Goal: Transaction & Acquisition: Book appointment/travel/reservation

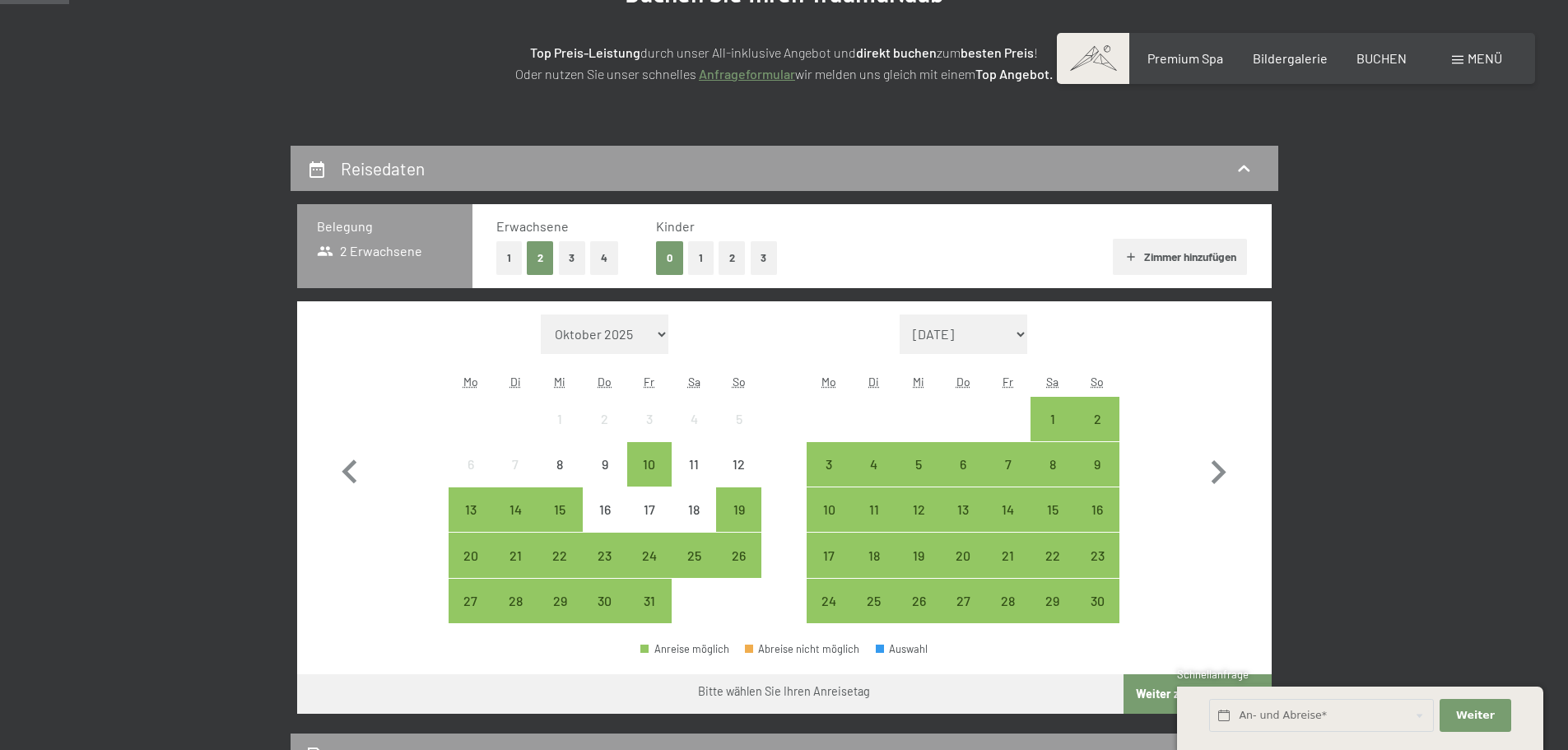
click at [739, 264] on button "2" at bounding box center [732, 257] width 27 height 34
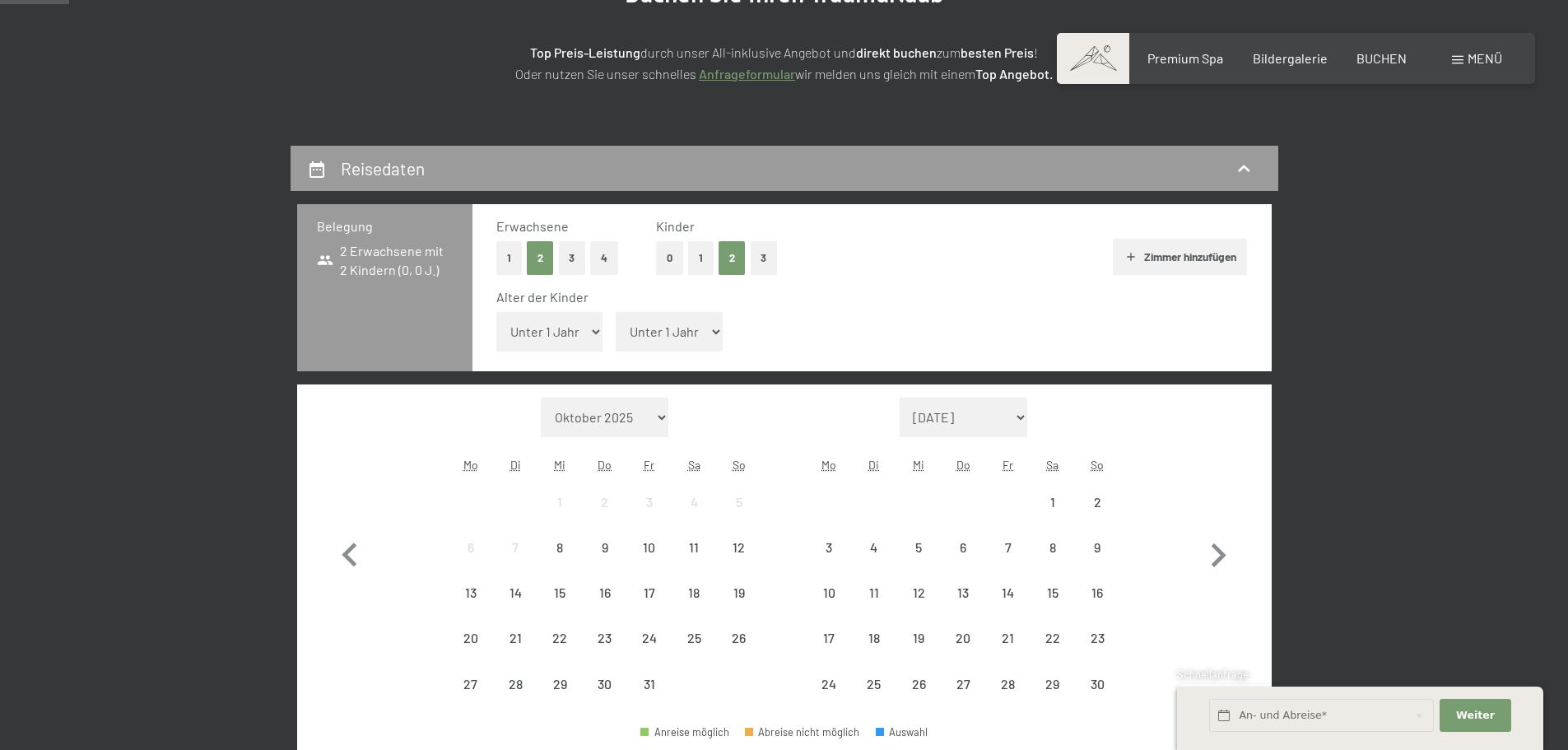
click at [541, 341] on select "Unter 1 Jahr 1 Jahr 2 Jahre 3 Jahre 4 Jahre 5 Jahre 6 Jahre 7 Jahre 8 Jahre 9 J…" at bounding box center [550, 332] width 107 height 40
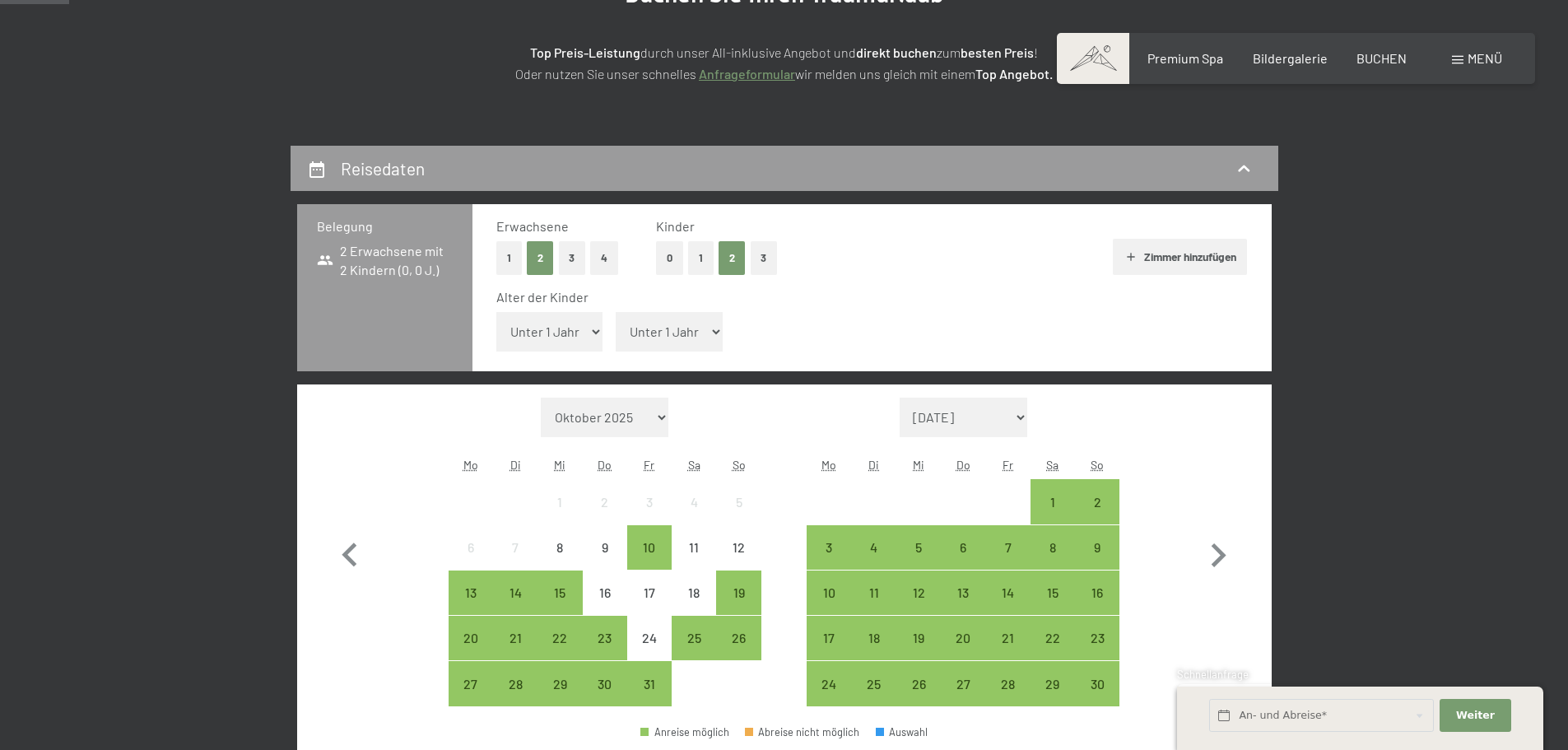
select select "12"
click at [496, 312] on select "Unter 1 Jahr 1 Jahr 2 Jahre 3 Jahre 4 Jahre 5 Jahre 6 Jahre 7 Jahre 8 Jahre 9 J…" at bounding box center [550, 332] width 107 height 40
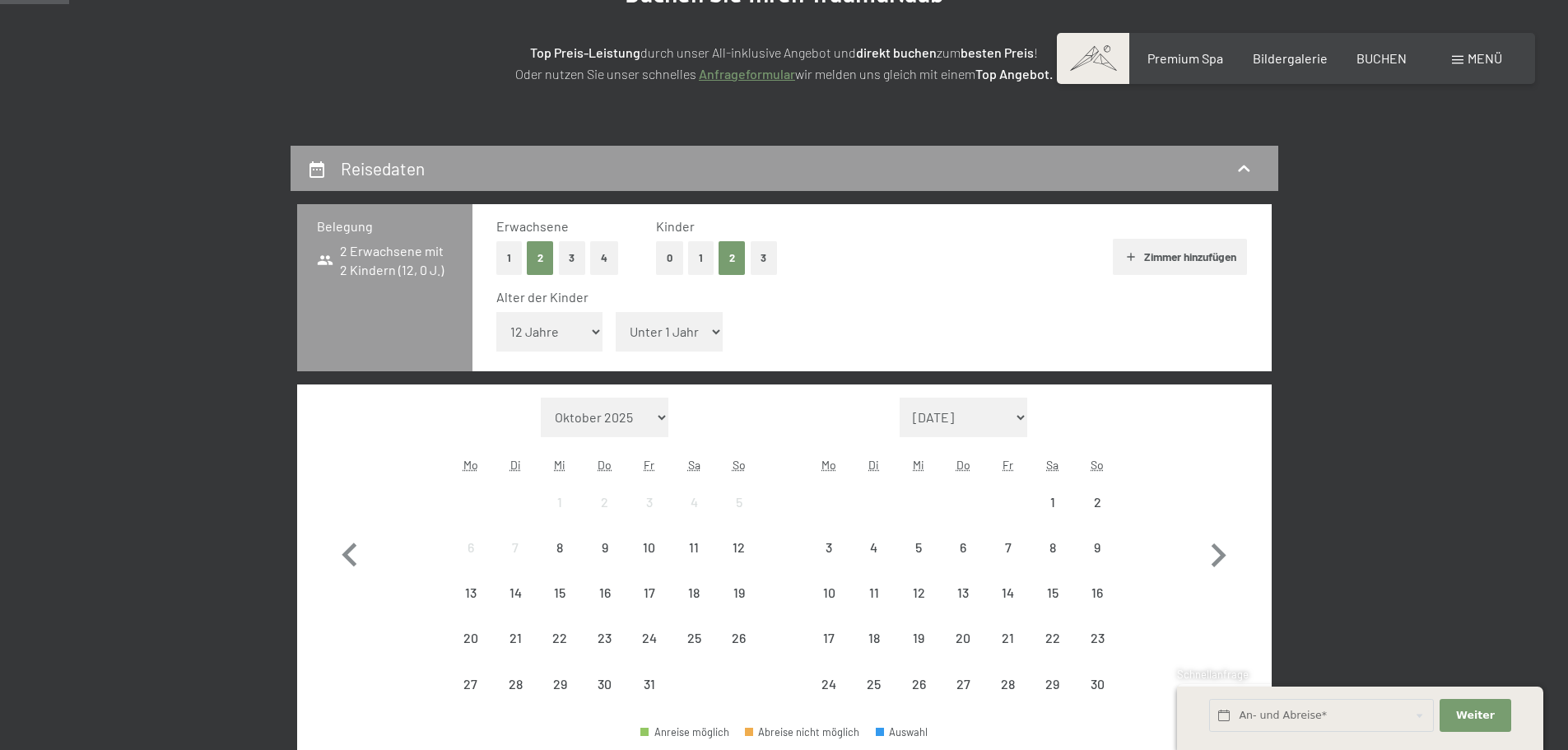
click at [650, 336] on select "Unter 1 Jahr 1 Jahr 2 Jahre 3 Jahre 4 Jahre 5 Jahre 6 Jahre 7 Jahre 8 Jahre 9 J…" at bounding box center [670, 332] width 107 height 40
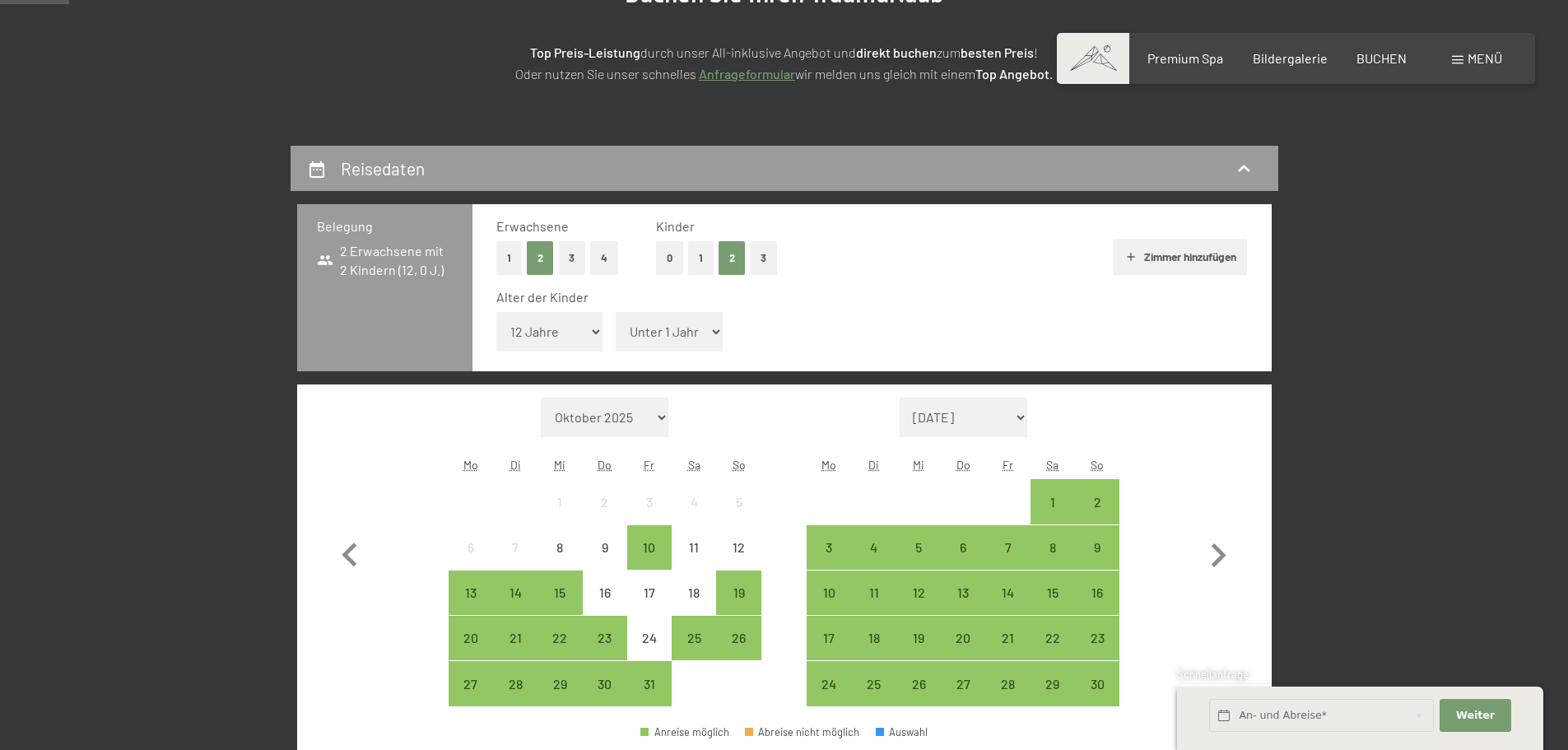
select select "9"
click at [616, 312] on select "Unter 1 Jahr 1 Jahr 2 Jahre 3 Jahre 4 Jahre 5 Jahre 6 Jahre 7 Jahre 8 Jahre 9 J…" at bounding box center [670, 332] width 107 height 40
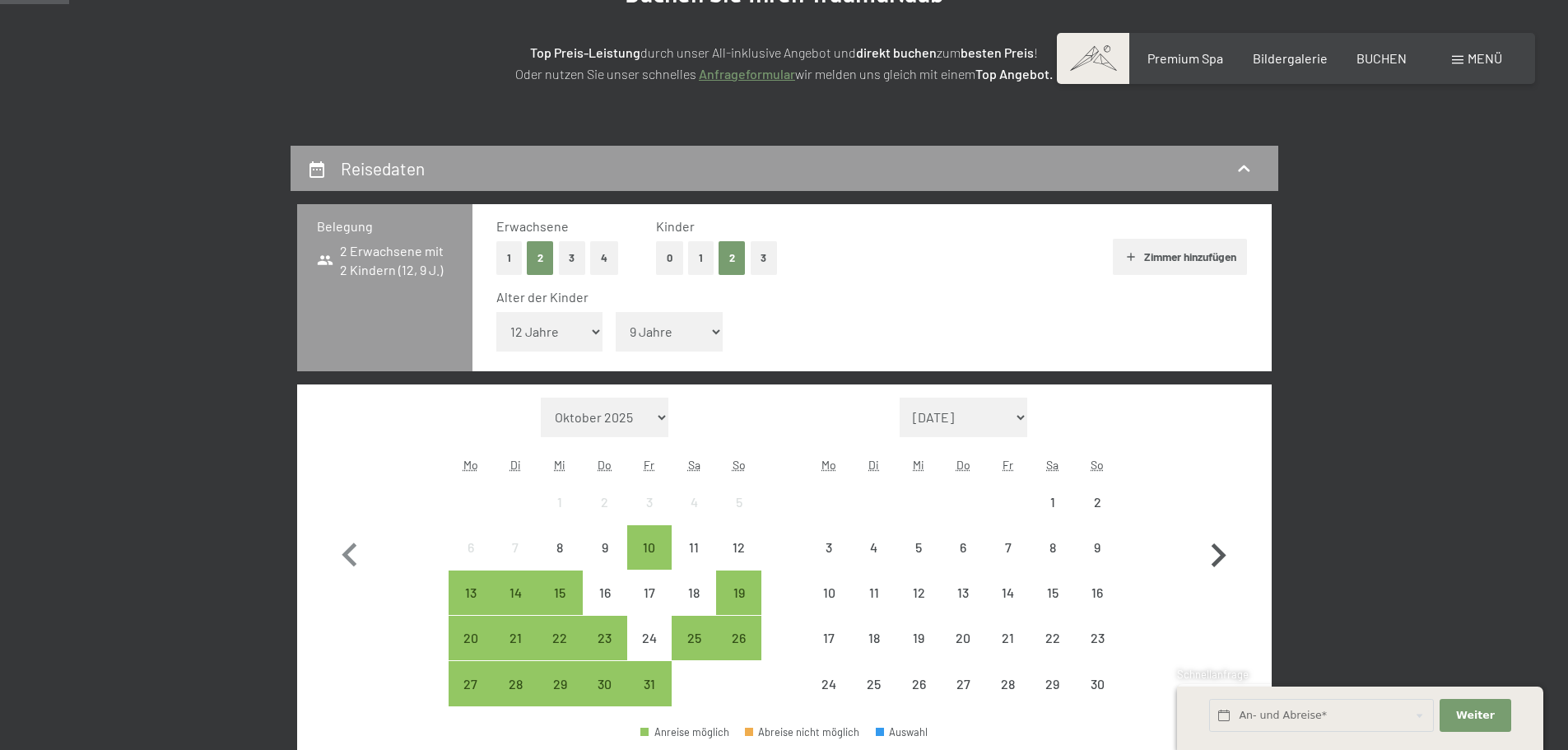
click at [1218, 557] on icon "button" at bounding box center [1218, 555] width 48 height 48
select select "[DATE]"
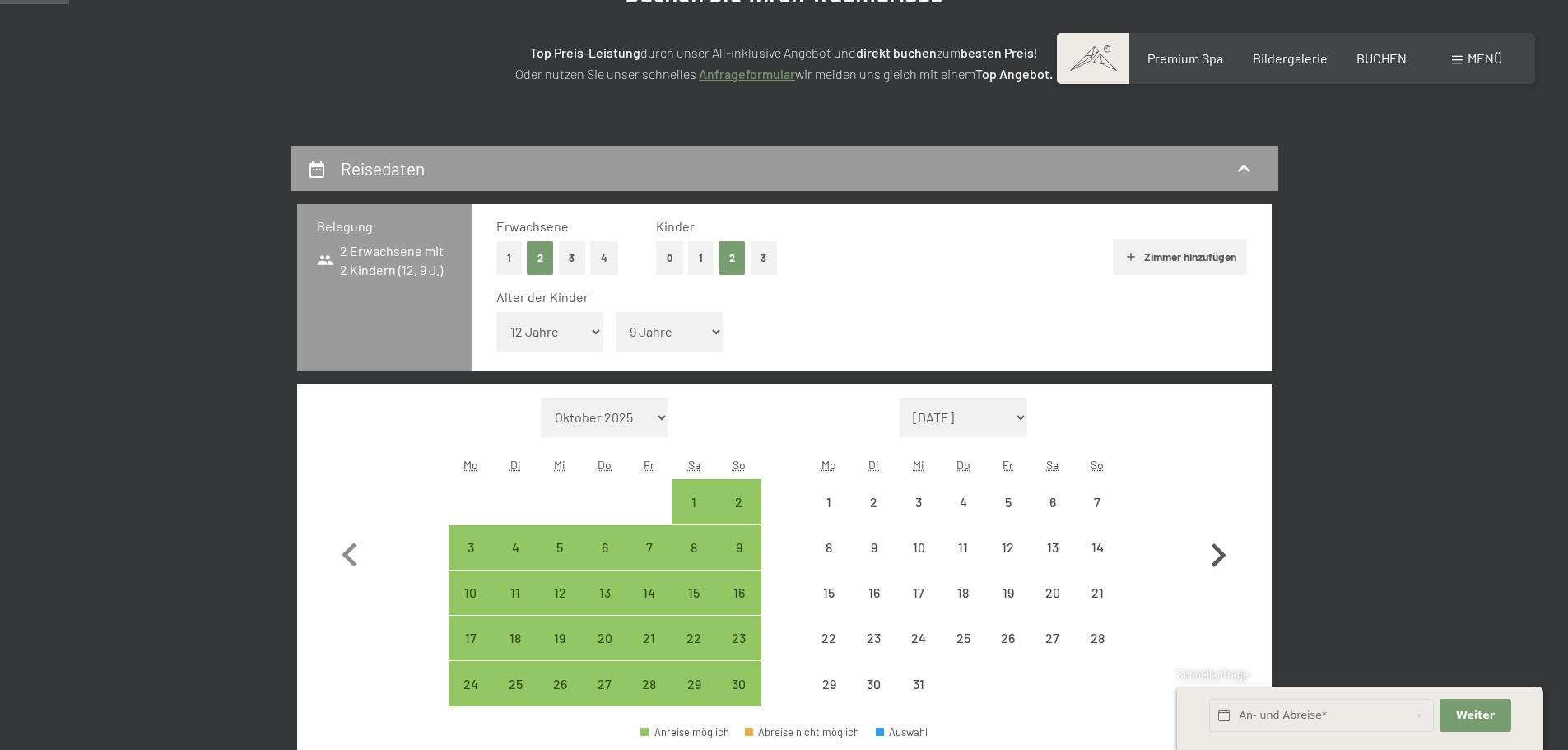
select select "[DATE]"
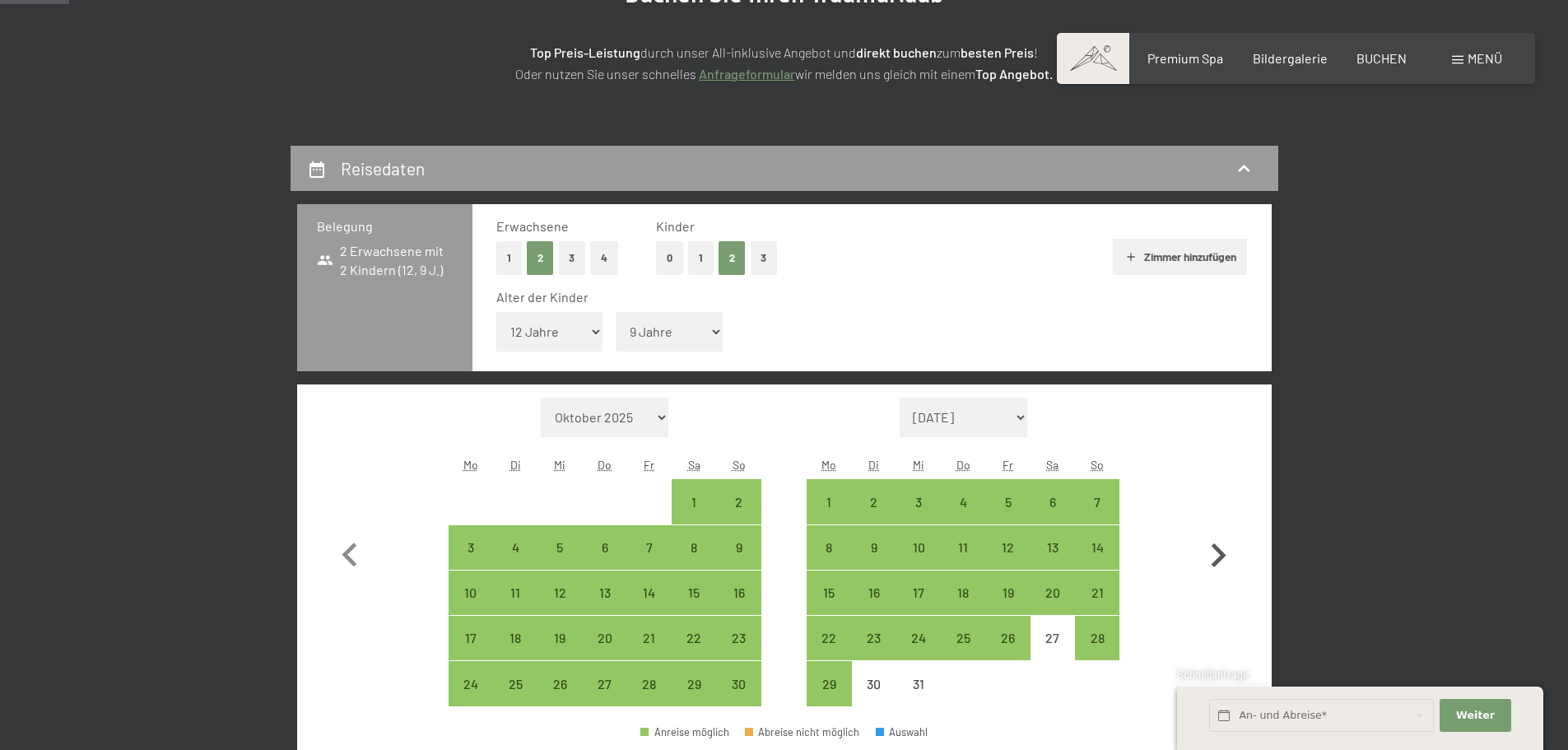
click at [1218, 557] on icon "button" at bounding box center [1218, 555] width 48 height 48
select select "[DATE]"
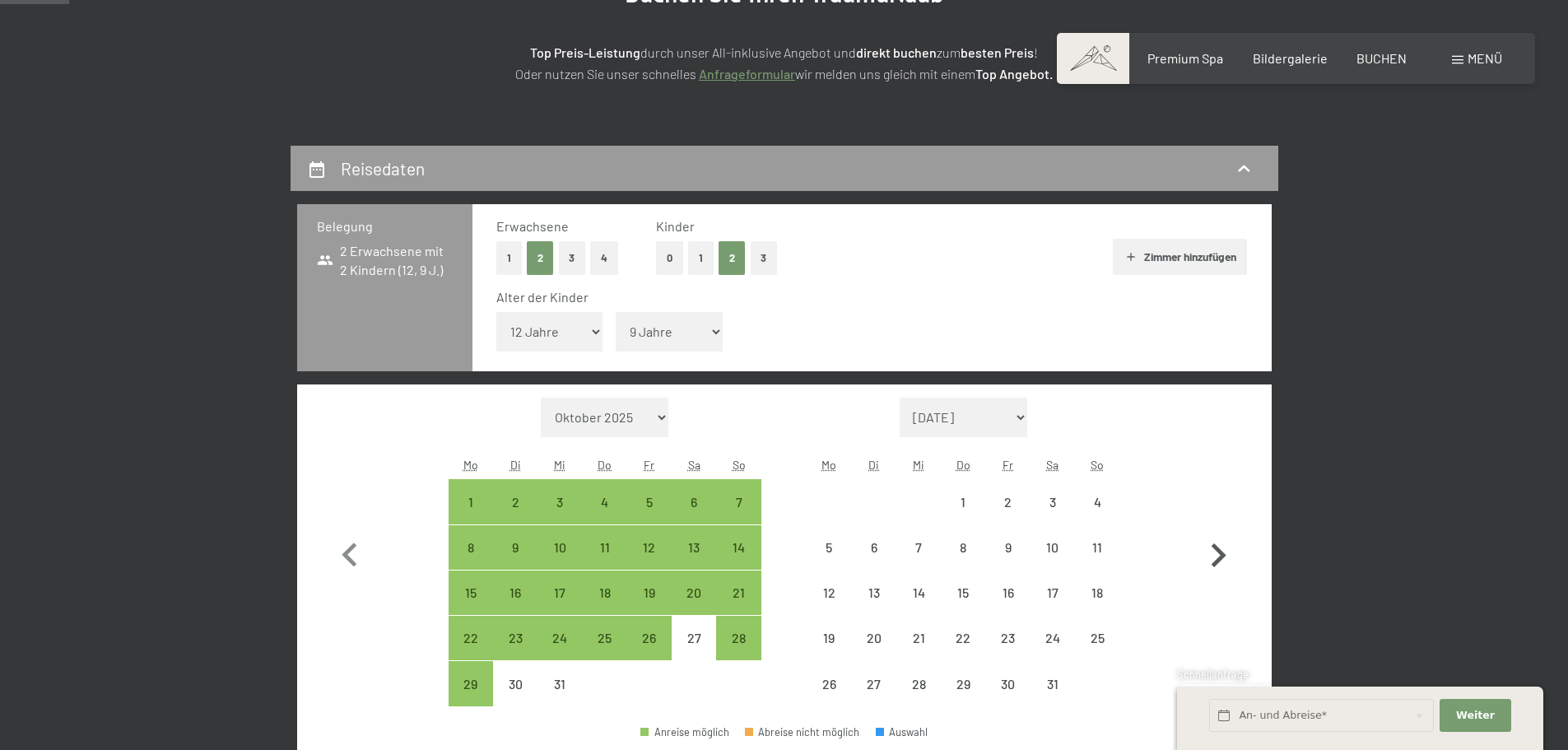
select select "[DATE]"
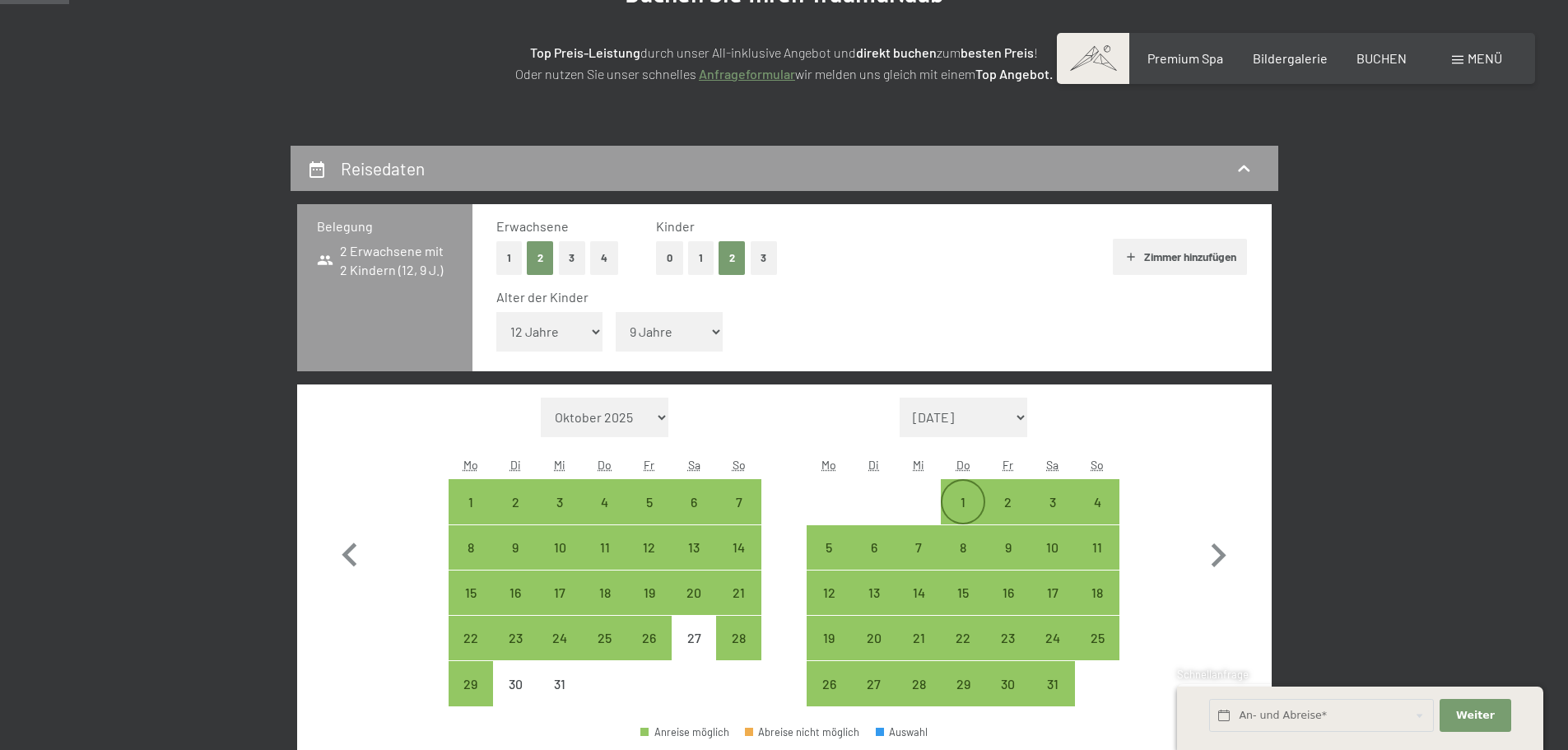
click at [949, 494] on div "1" at bounding box center [963, 501] width 42 height 42
select select "[DATE]"
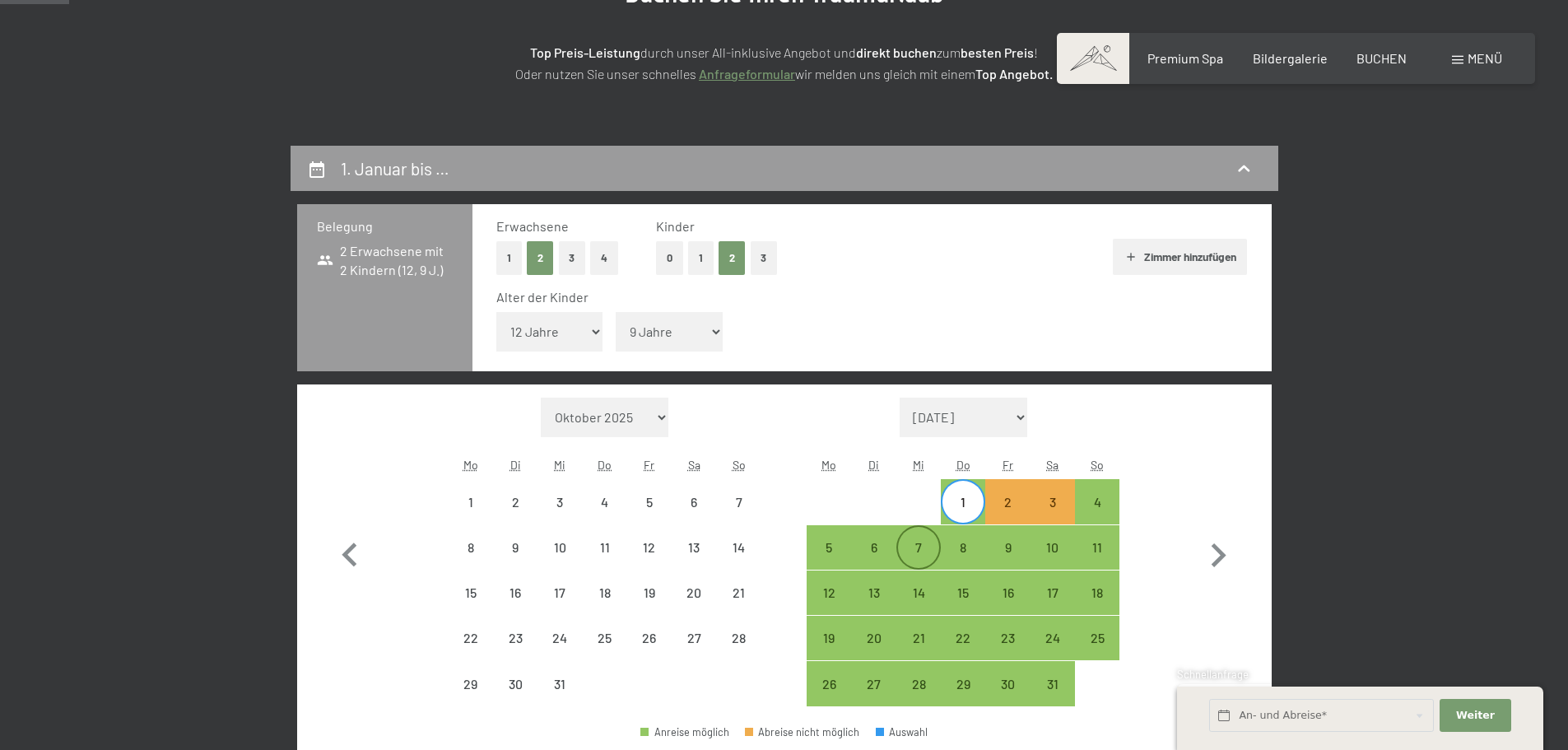
click at [910, 555] on div "7" at bounding box center [919, 561] width 42 height 42
select select "[DATE]"
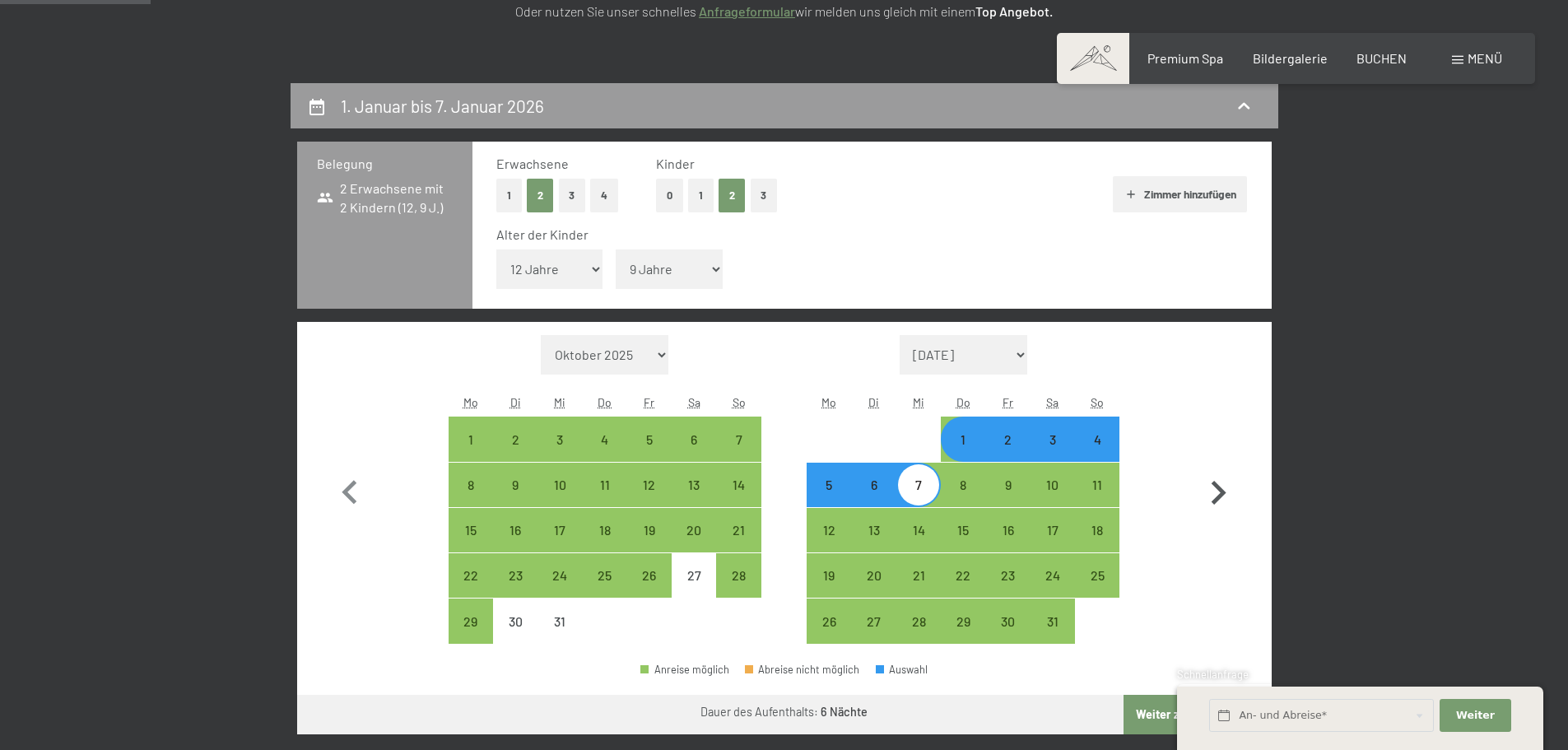
scroll to position [329, 0]
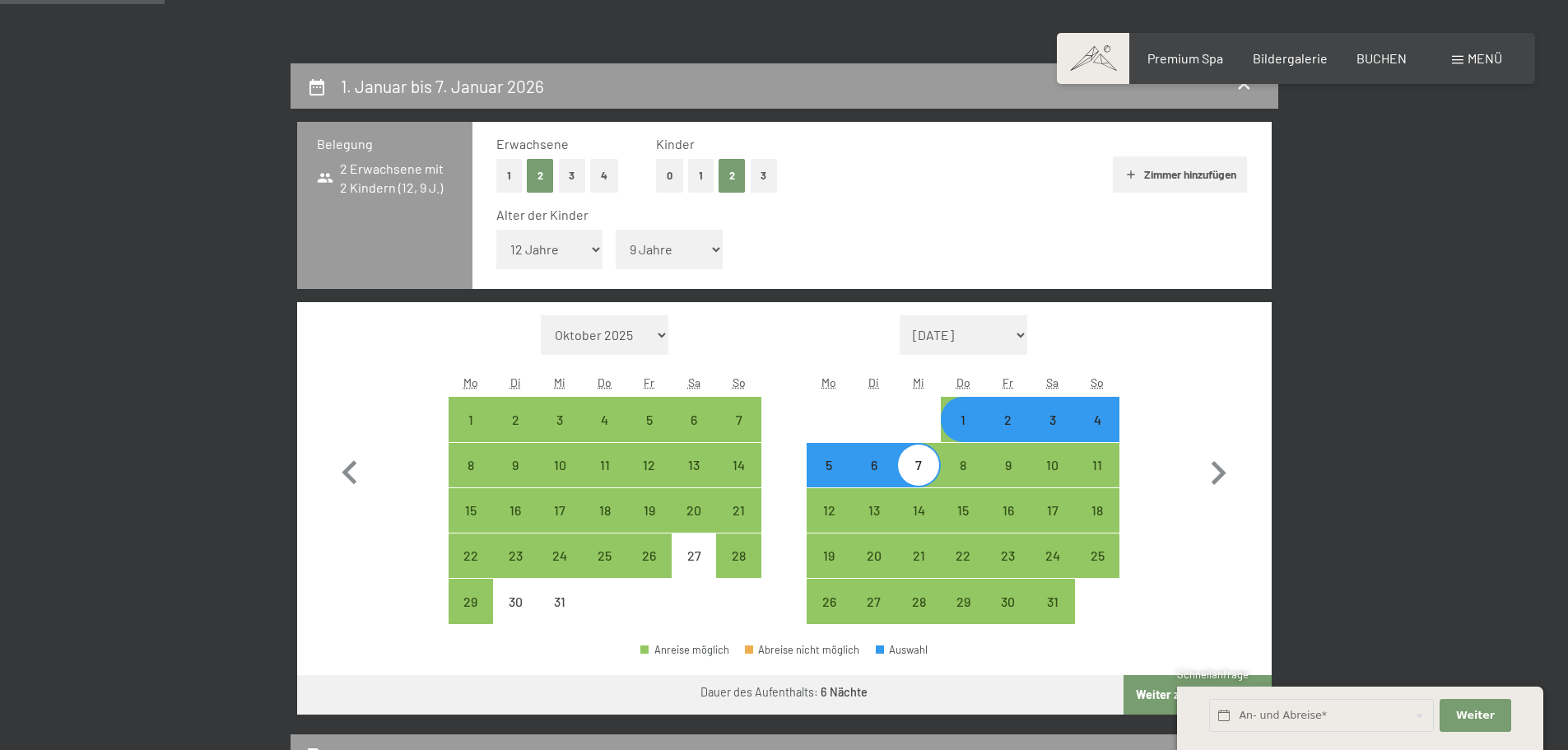
click at [1138, 701] on button "Weiter zu „Zimmer“" at bounding box center [1197, 695] width 147 height 40
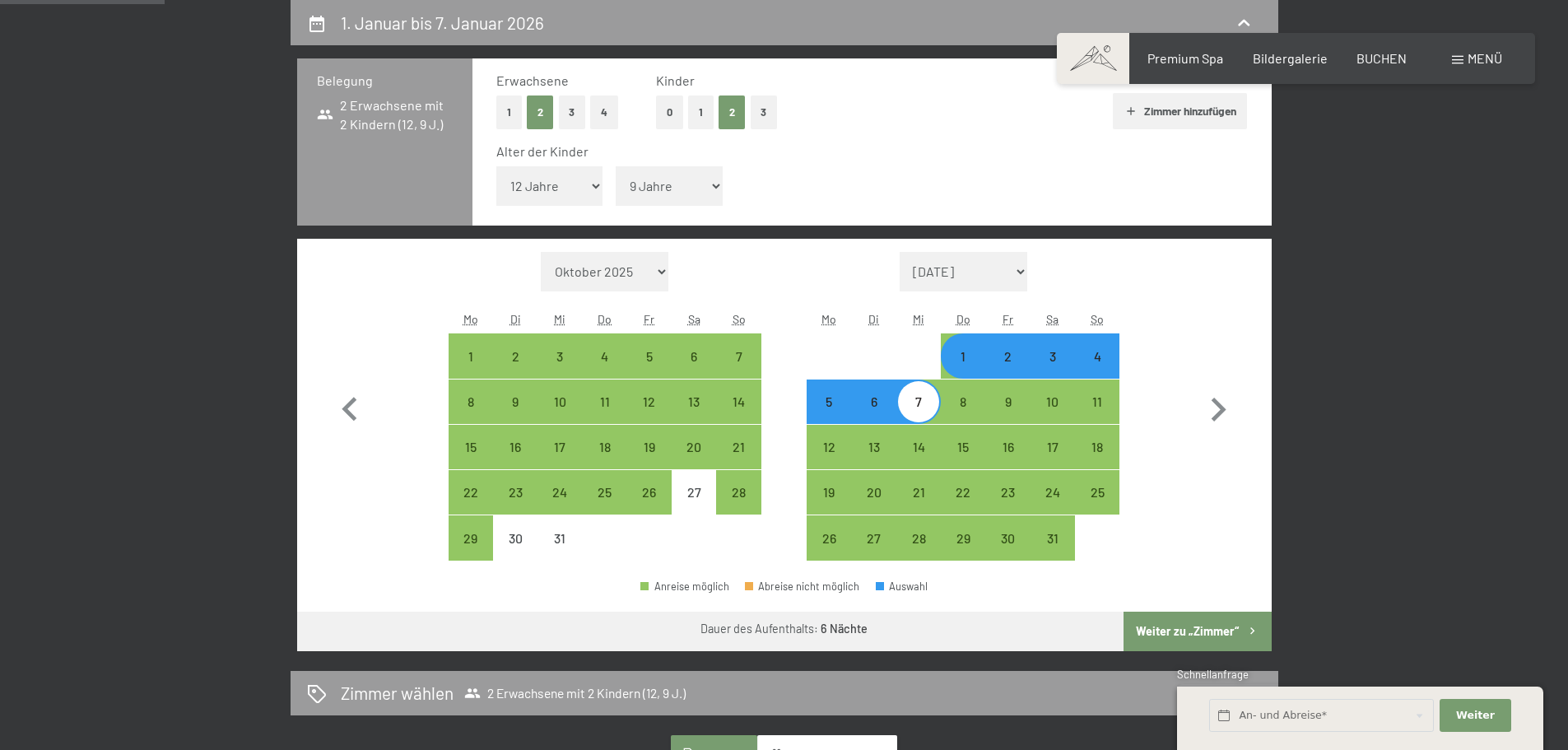
select select "[DATE]"
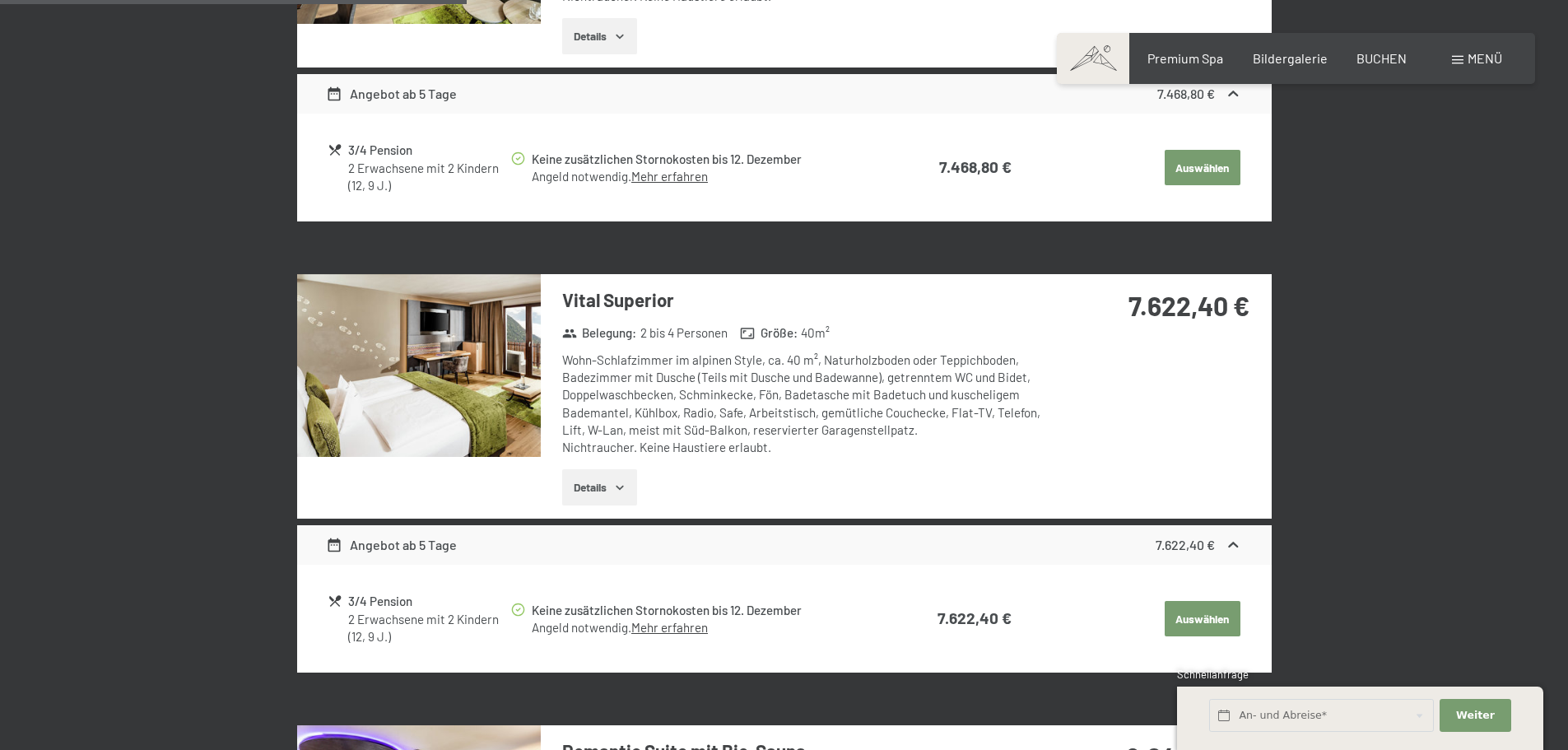
scroll to position [721, 0]
